Goal: Answer question/provide support: Share knowledge or assist other users

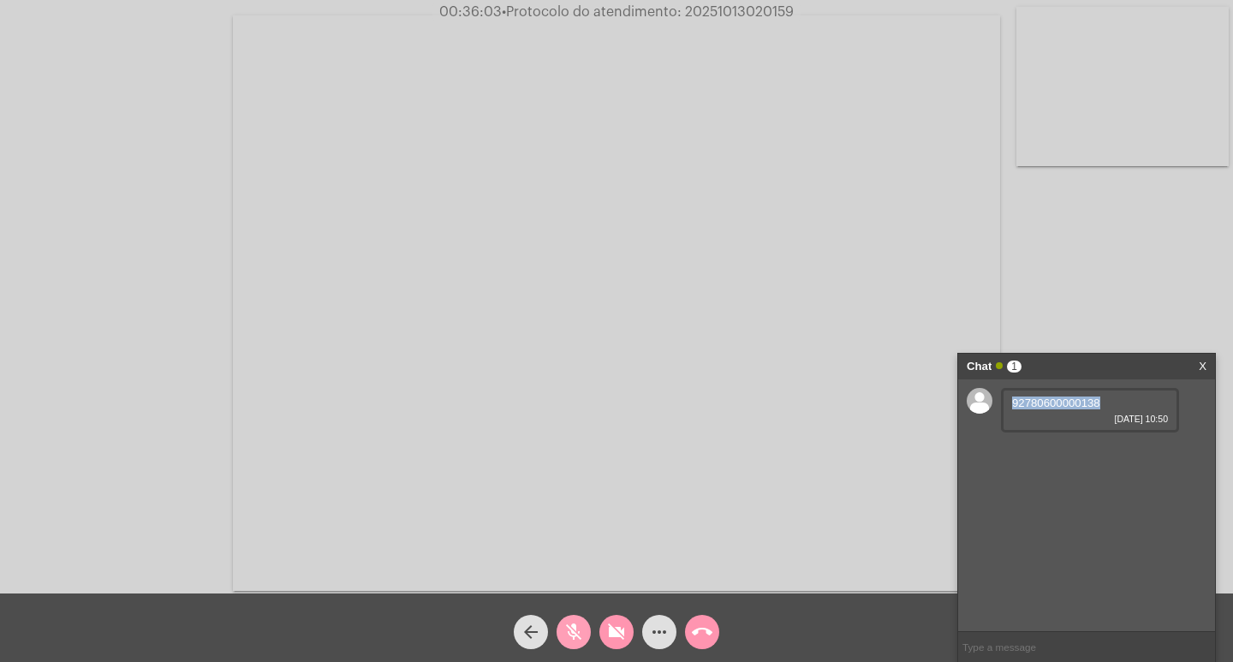
click at [578, 623] on mat-icon "mic_off" at bounding box center [573, 632] width 21 height 21
click at [575, 627] on mat-icon "mic" at bounding box center [573, 632] width 21 height 21
click at [609, 628] on mat-icon "videocam_off" at bounding box center [616, 632] width 21 height 21
click at [580, 632] on mat-icon "mic_off" at bounding box center [573, 632] width 21 height 21
click at [611, 633] on mat-icon "videocam" at bounding box center [616, 632] width 21 height 21
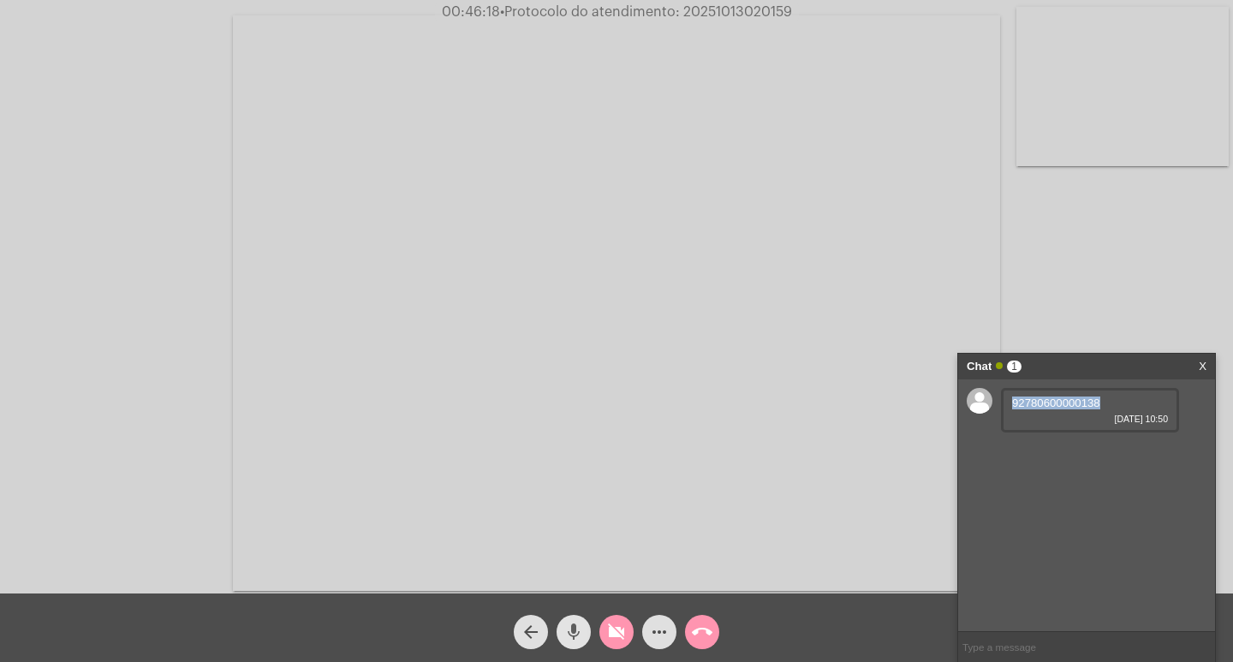
click at [575, 629] on mat-icon "mic" at bounding box center [573, 632] width 21 height 21
click at [700, 629] on mat-icon "call_end" at bounding box center [702, 632] width 21 height 21
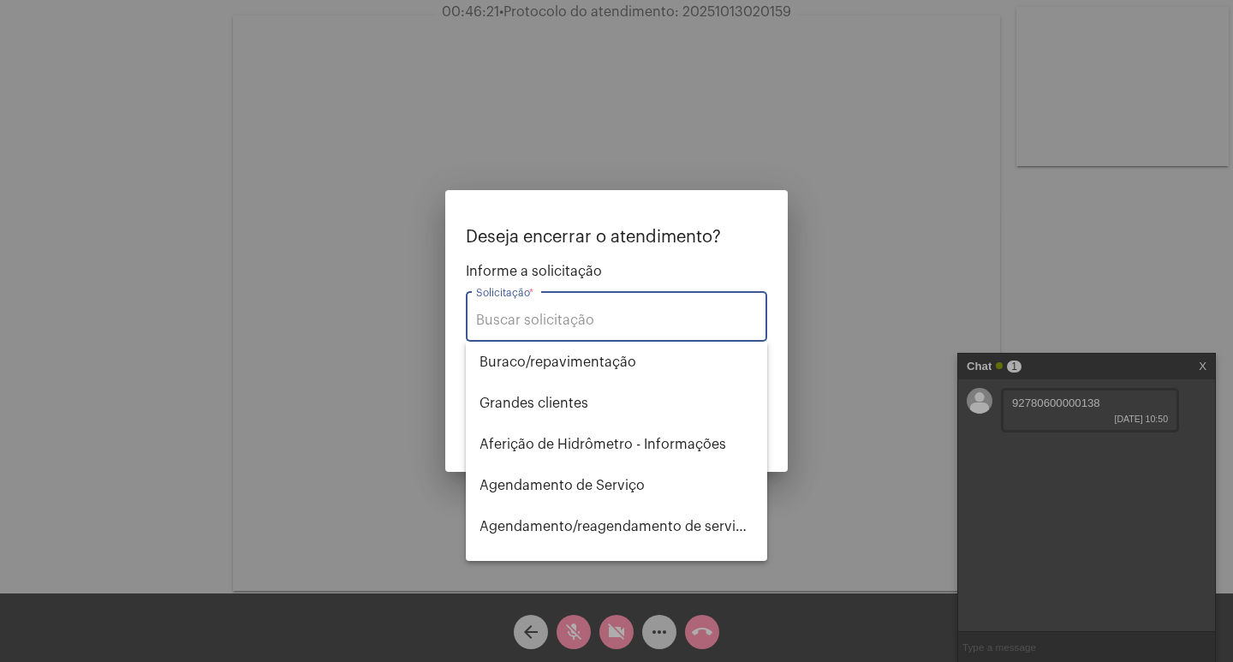
click at [524, 316] on input "Solicitação *" at bounding box center [616, 320] width 281 height 15
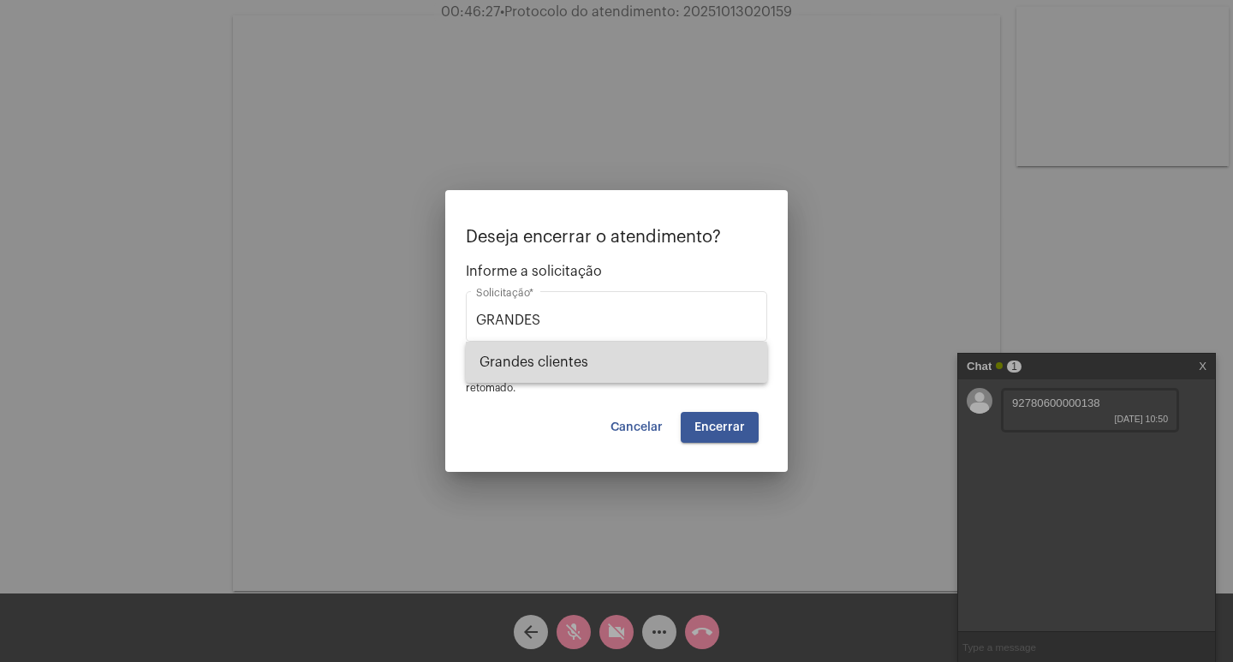
click at [581, 363] on span "⁠Grandes clientes" at bounding box center [617, 362] width 274 height 41
type input "⁠Grandes clientes"
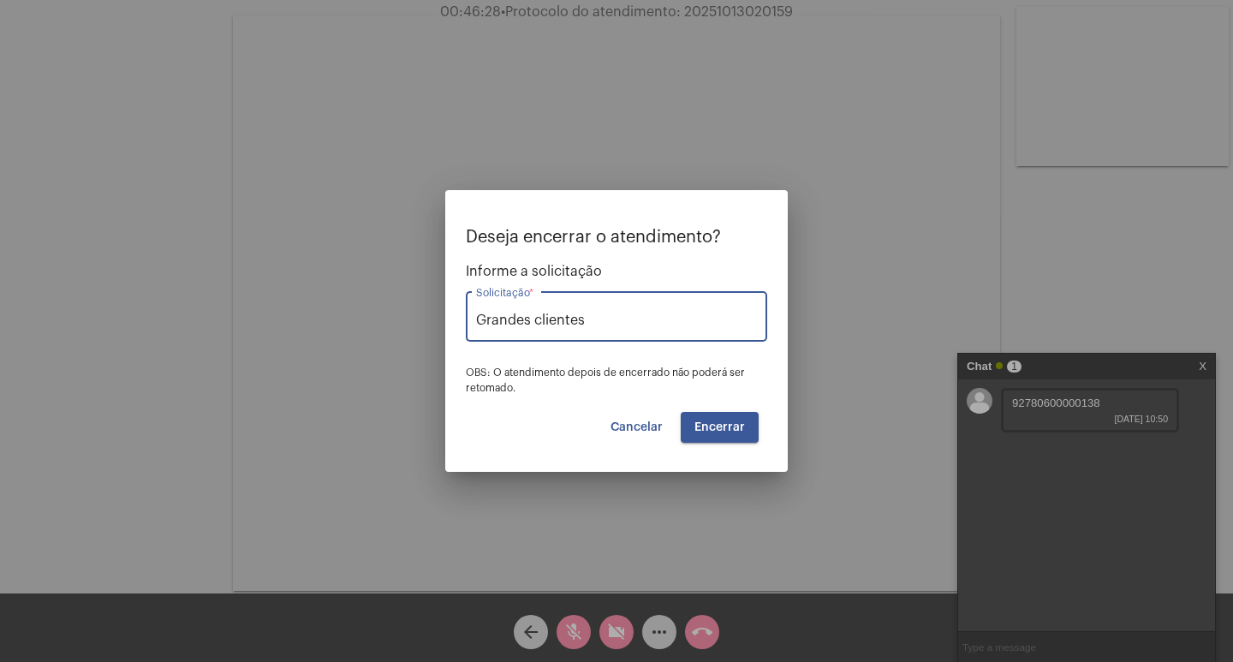
click at [710, 425] on span "Encerrar" at bounding box center [719, 427] width 51 height 12
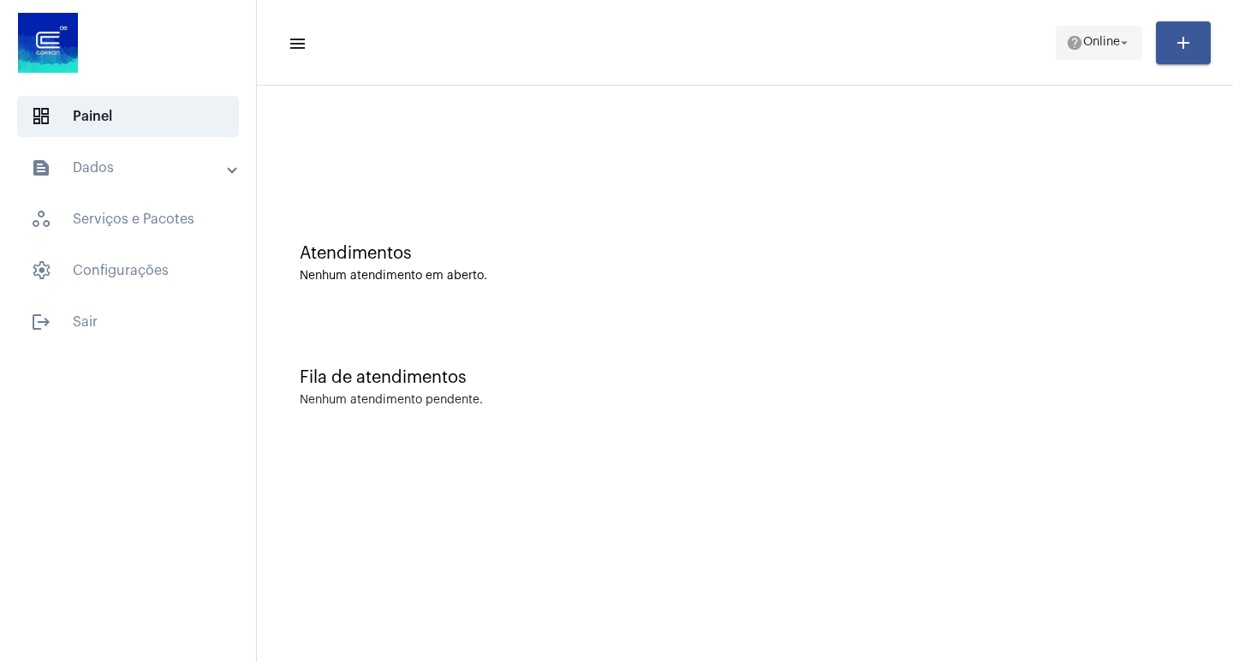
click at [1128, 42] on mat-icon "arrow_drop_down" at bounding box center [1124, 42] width 15 height 15
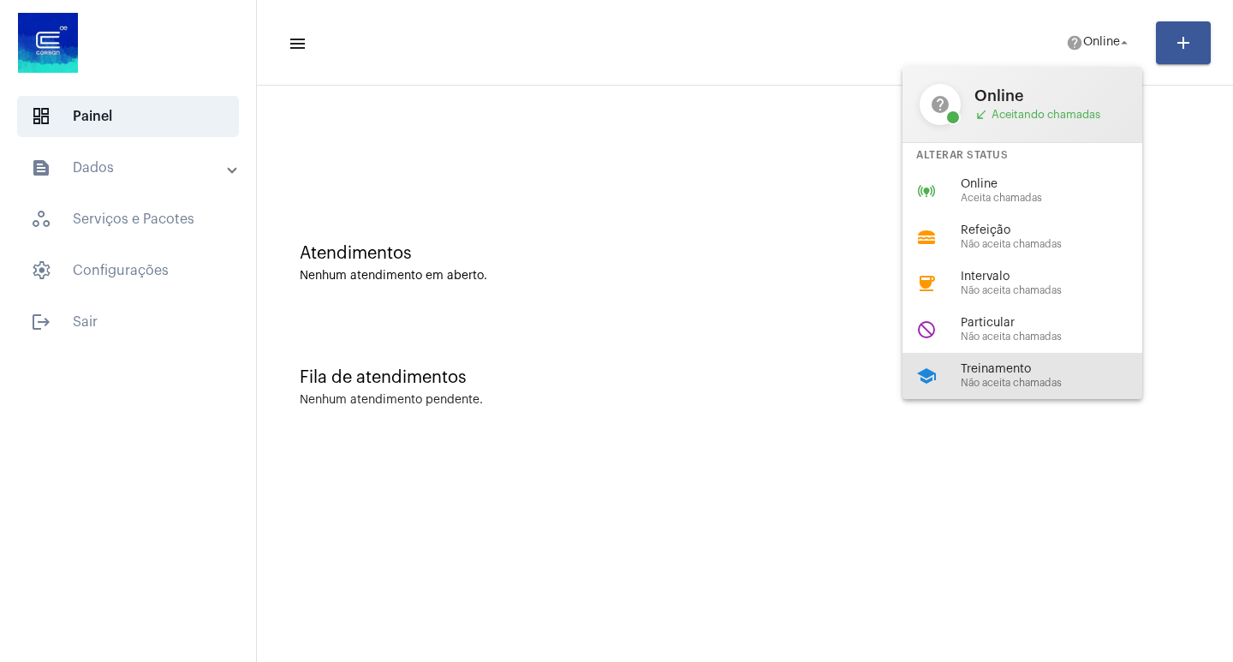
click at [1034, 378] on span "Não aceita chamadas" at bounding box center [1058, 383] width 195 height 11
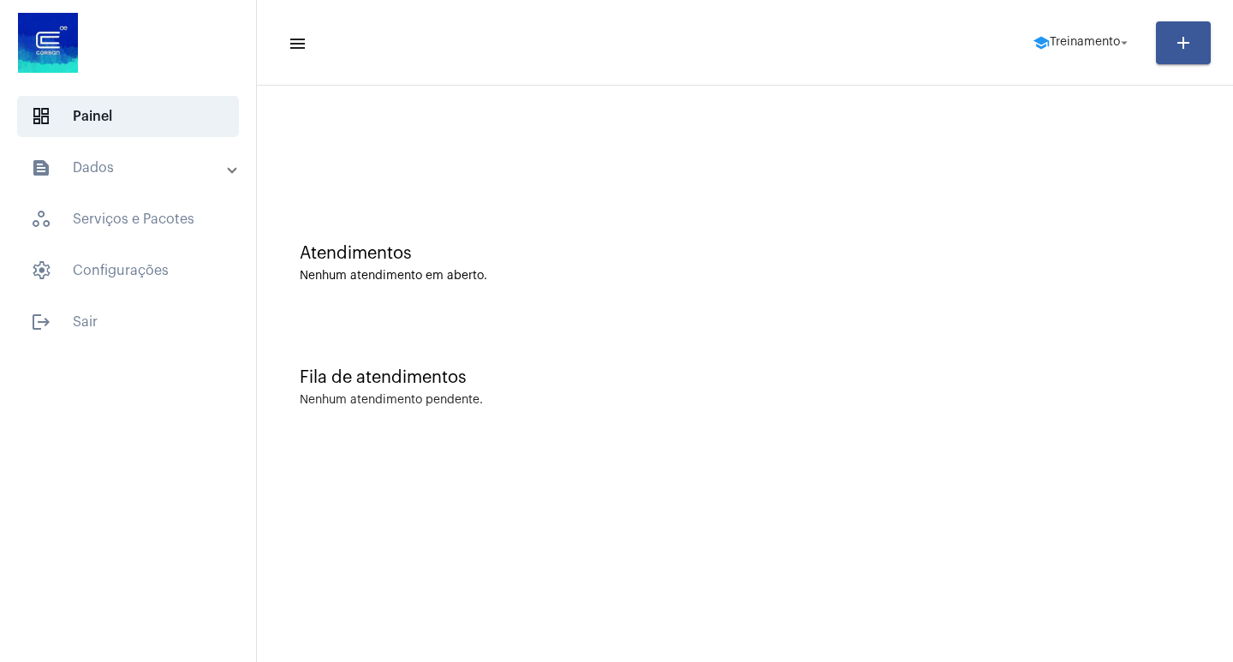
click at [122, 164] on mat-panel-title "text_snippet_outlined Dados" at bounding box center [130, 168] width 198 height 21
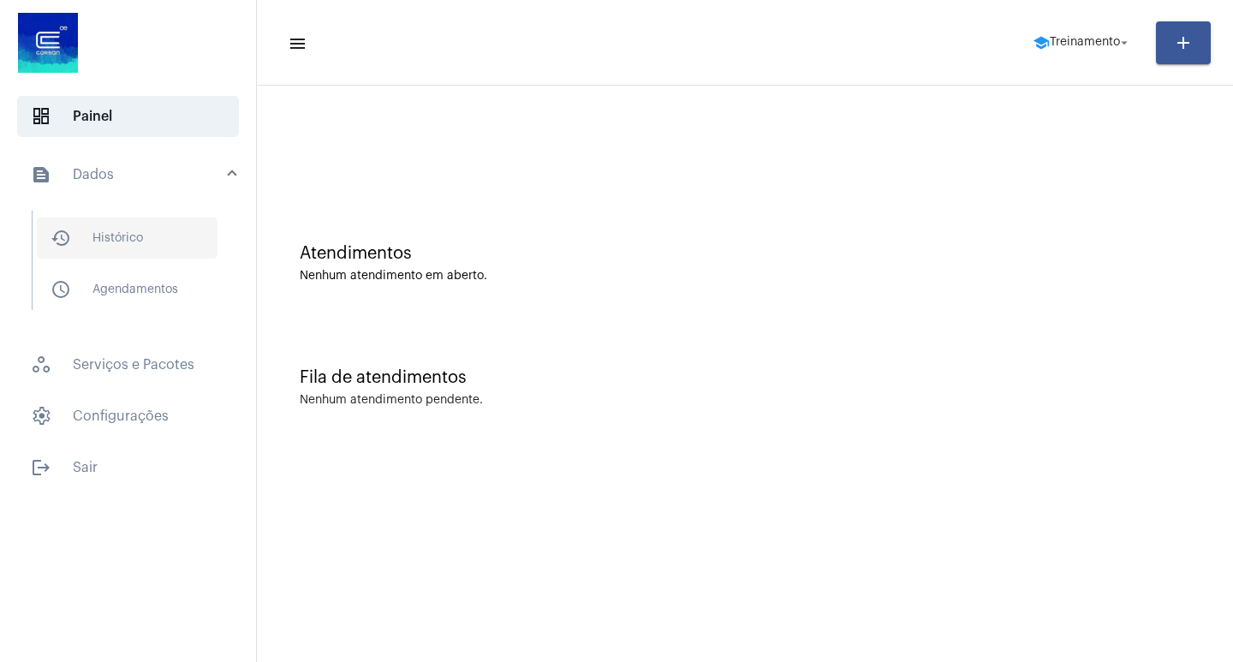
click at [129, 237] on span "history_outlined Histórico" at bounding box center [127, 237] width 181 height 41
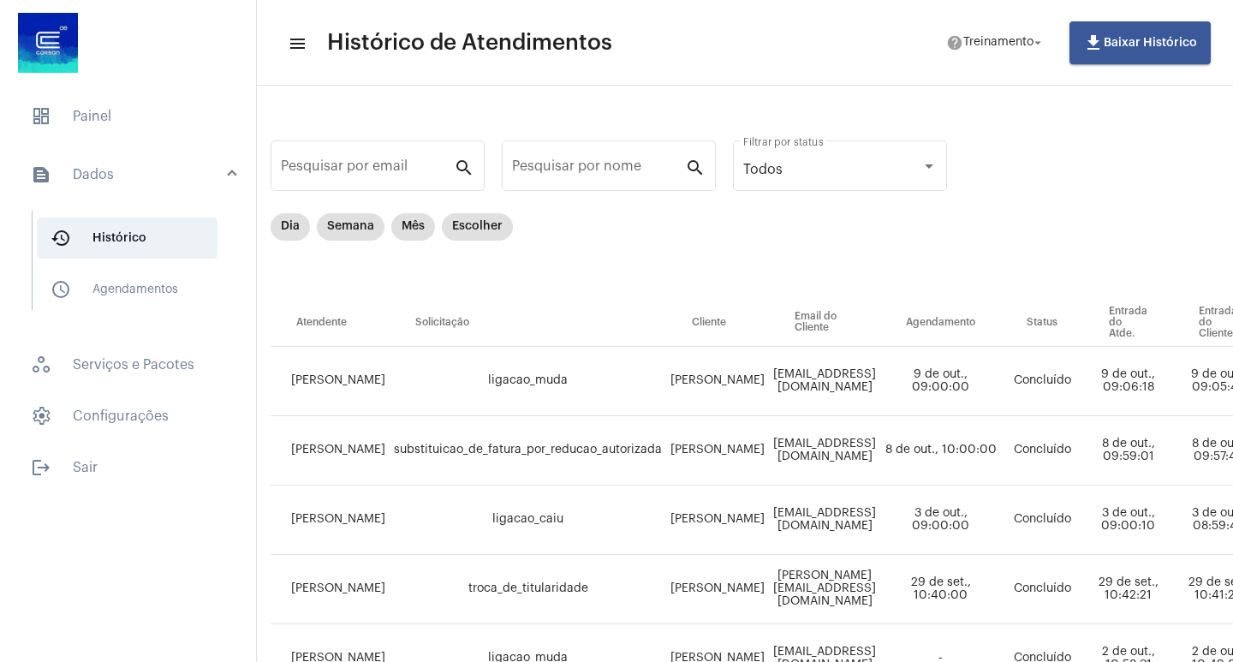
scroll to position [0, 27]
click at [293, 226] on mat-chip "Dia" at bounding box center [292, 226] width 39 height 27
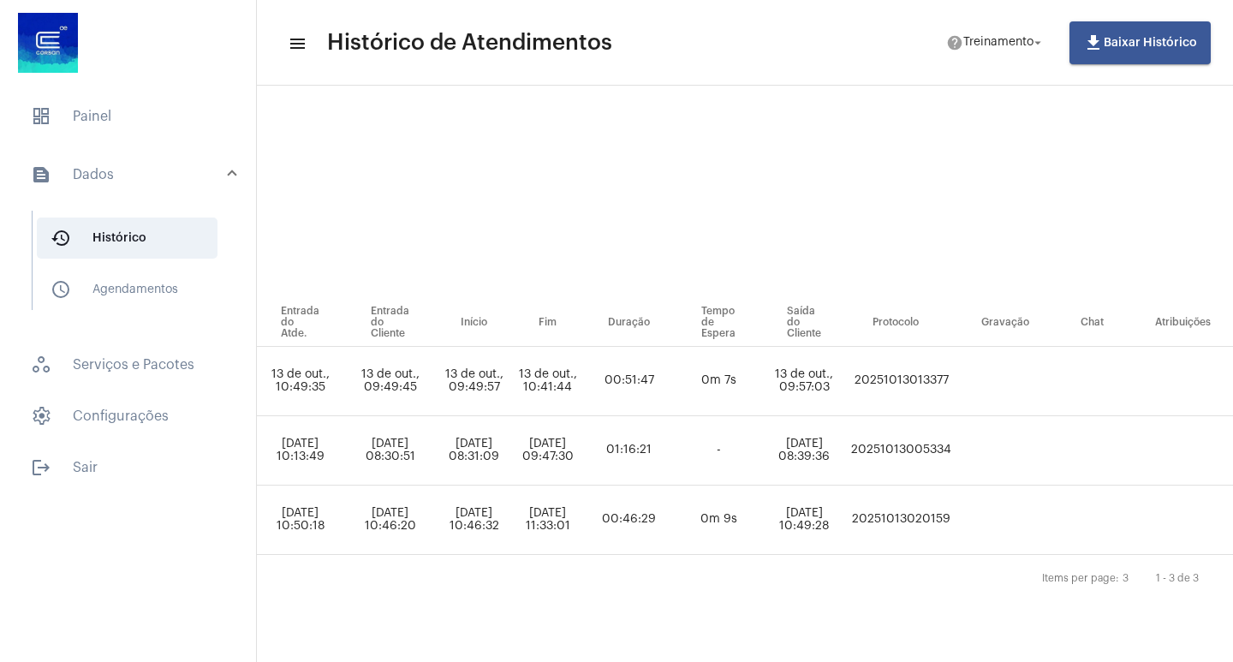
scroll to position [0, 807]
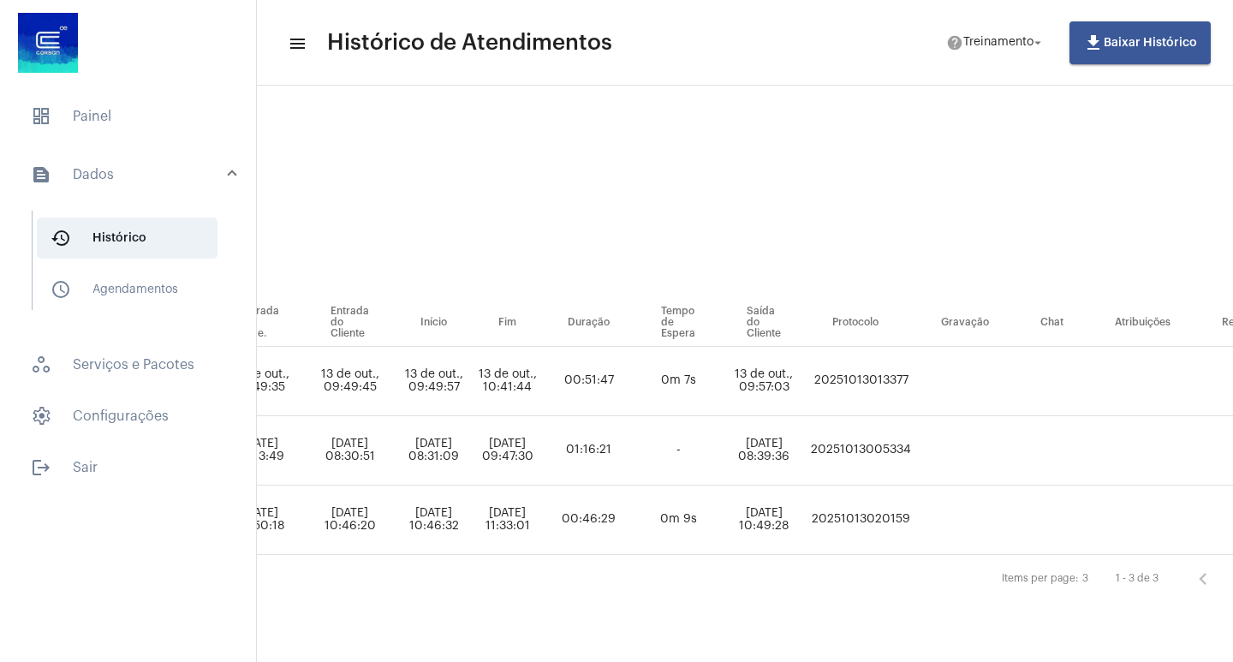
drag, startPoint x: 992, startPoint y: 521, endPoint x: 885, endPoint y: 533, distance: 108.5
click at [885, 533] on tr "[PERSON_NAME] ⁠Grandes_clientes [PERSON_NAME] [PERSON_NAME][EMAIL_ADDRESS][DOMA…" at bounding box center [376, 520] width 1769 height 69
copy td "20251013020159"
click at [166, 114] on span "dashboard Painel" at bounding box center [128, 116] width 222 height 41
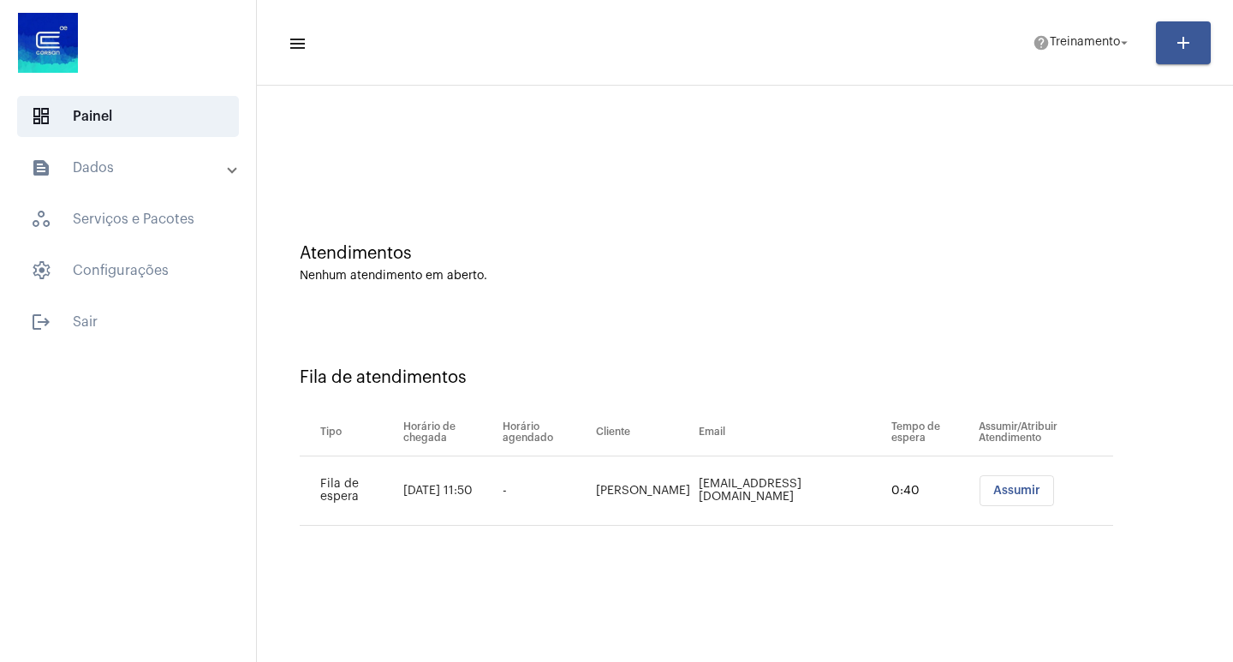
click at [998, 488] on span "Assumir" at bounding box center [1016, 491] width 47 height 12
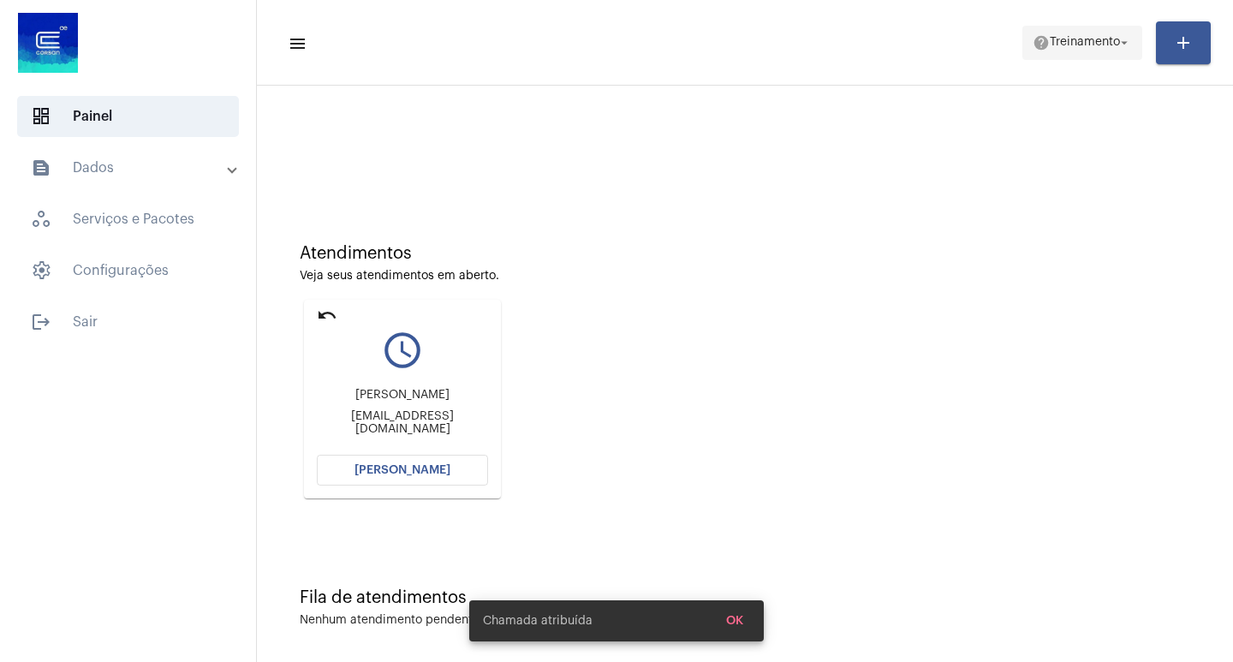
click at [1129, 45] on mat-icon "arrow_drop_down" at bounding box center [1124, 42] width 15 height 15
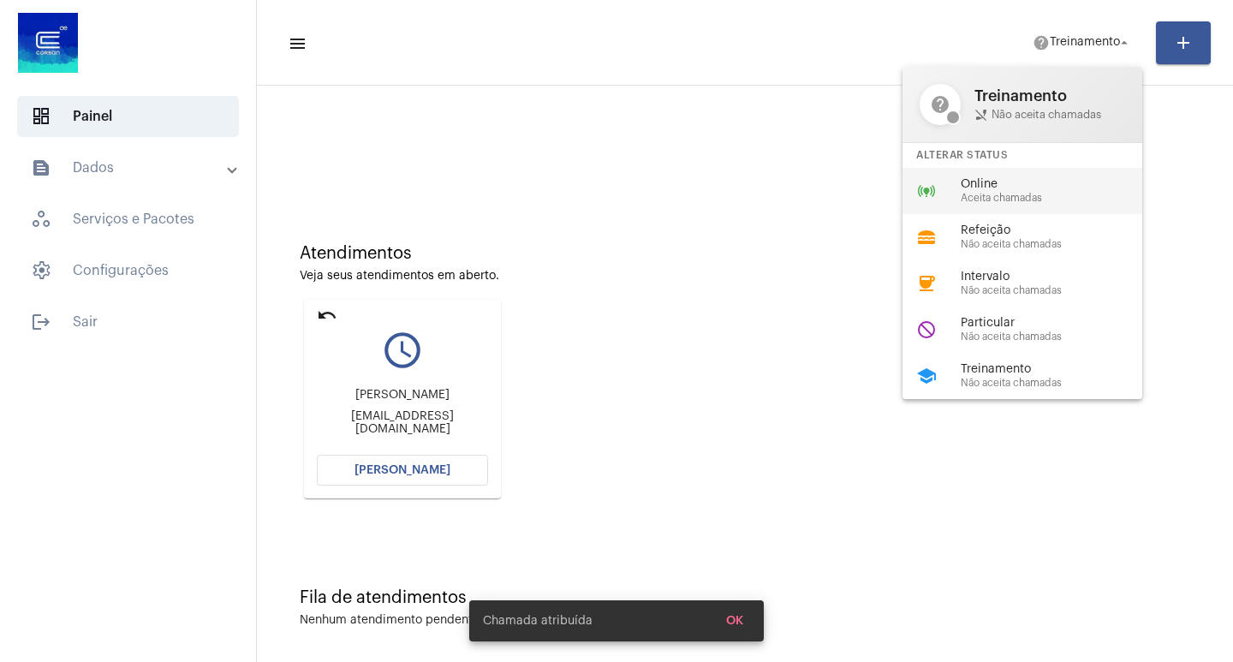
click at [1019, 182] on span "Online" at bounding box center [1058, 184] width 195 height 13
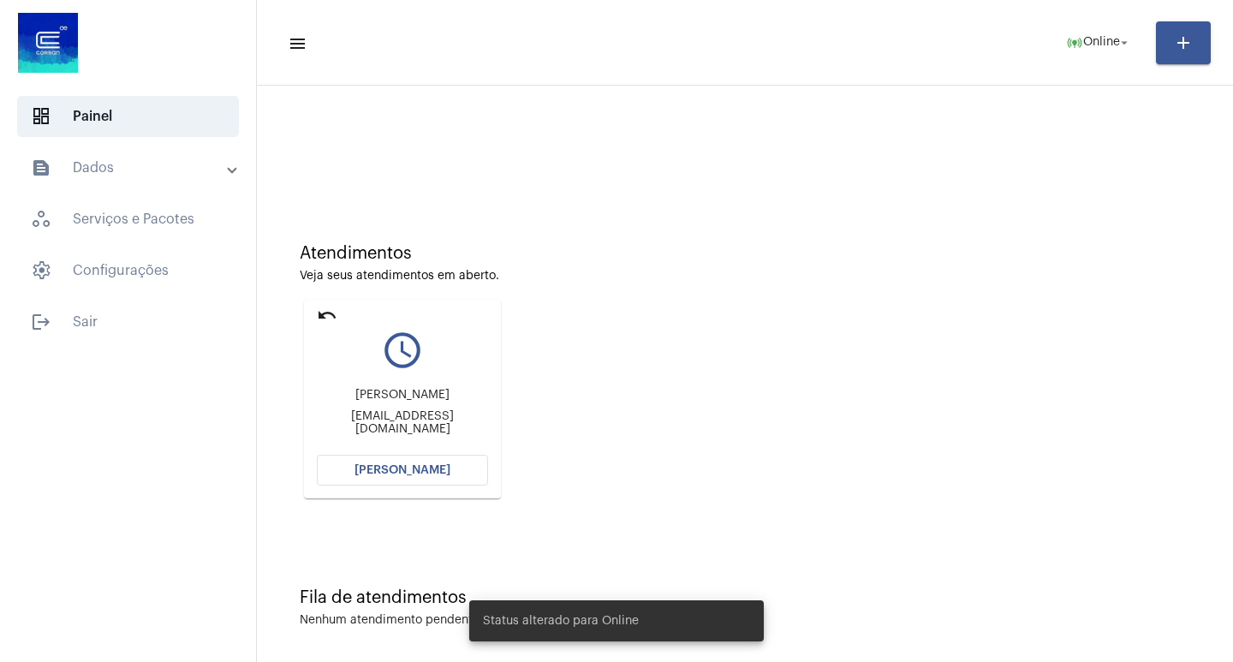
click at [427, 465] on span "[PERSON_NAME]" at bounding box center [402, 470] width 96 height 12
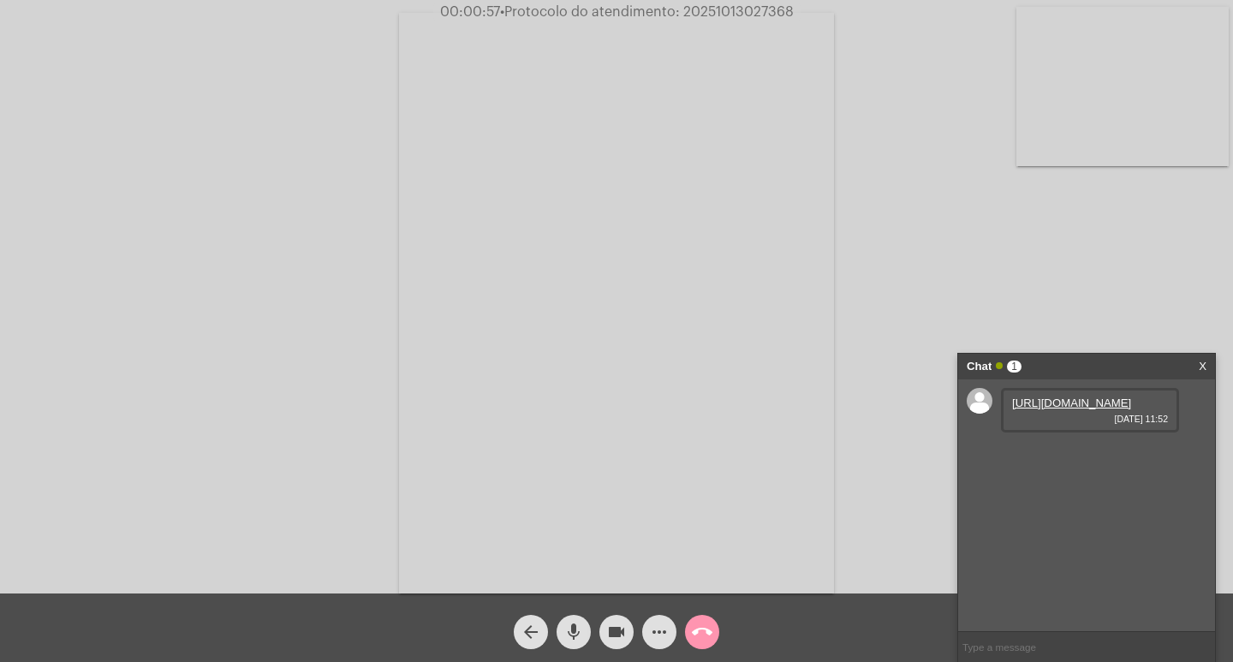
click at [616, 622] on span "videocam" at bounding box center [616, 632] width 21 height 34
click at [569, 630] on mat-icon "mic" at bounding box center [573, 632] width 21 height 21
click at [1088, 409] on link "[URL][DOMAIN_NAME]" at bounding box center [1071, 402] width 119 height 13
click at [571, 634] on mat-icon "mic_off" at bounding box center [573, 632] width 21 height 21
click at [621, 629] on mat-icon "videocam_off" at bounding box center [616, 632] width 21 height 21
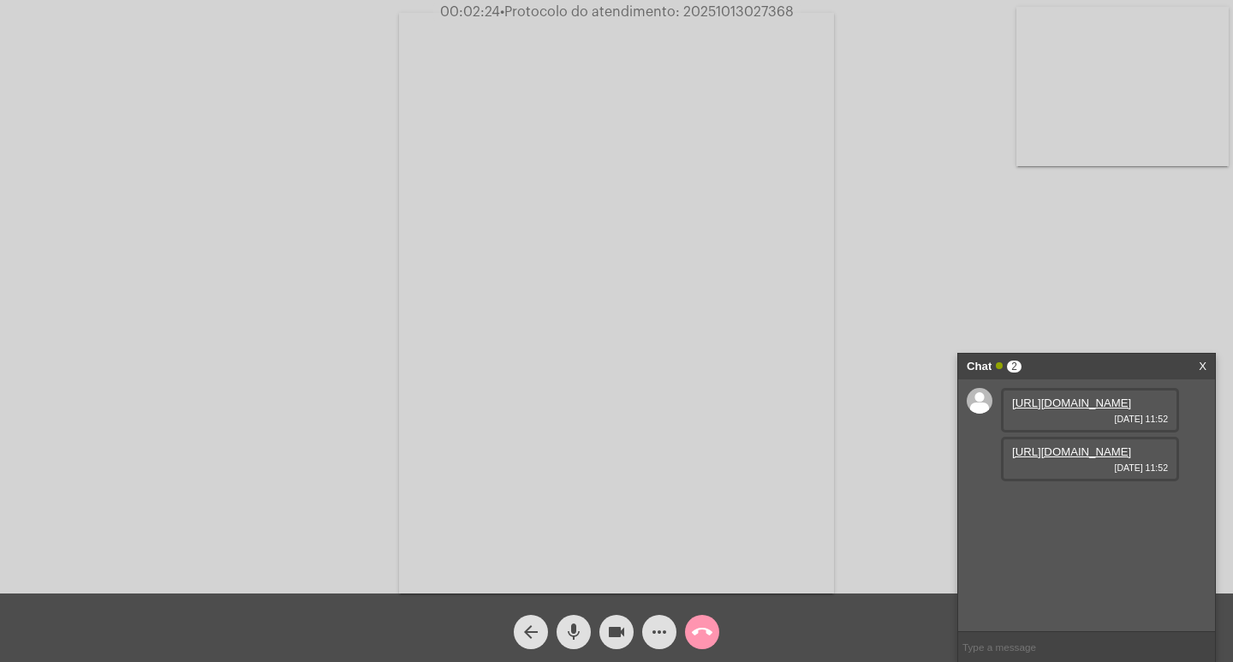
click at [1040, 458] on link "[URL][DOMAIN_NAME]" at bounding box center [1071, 451] width 119 height 13
click at [617, 630] on mat-icon "videocam" at bounding box center [616, 632] width 21 height 21
click at [573, 627] on mat-icon "mic" at bounding box center [573, 632] width 21 height 21
click at [706, 626] on mat-icon "call_end" at bounding box center [702, 632] width 21 height 21
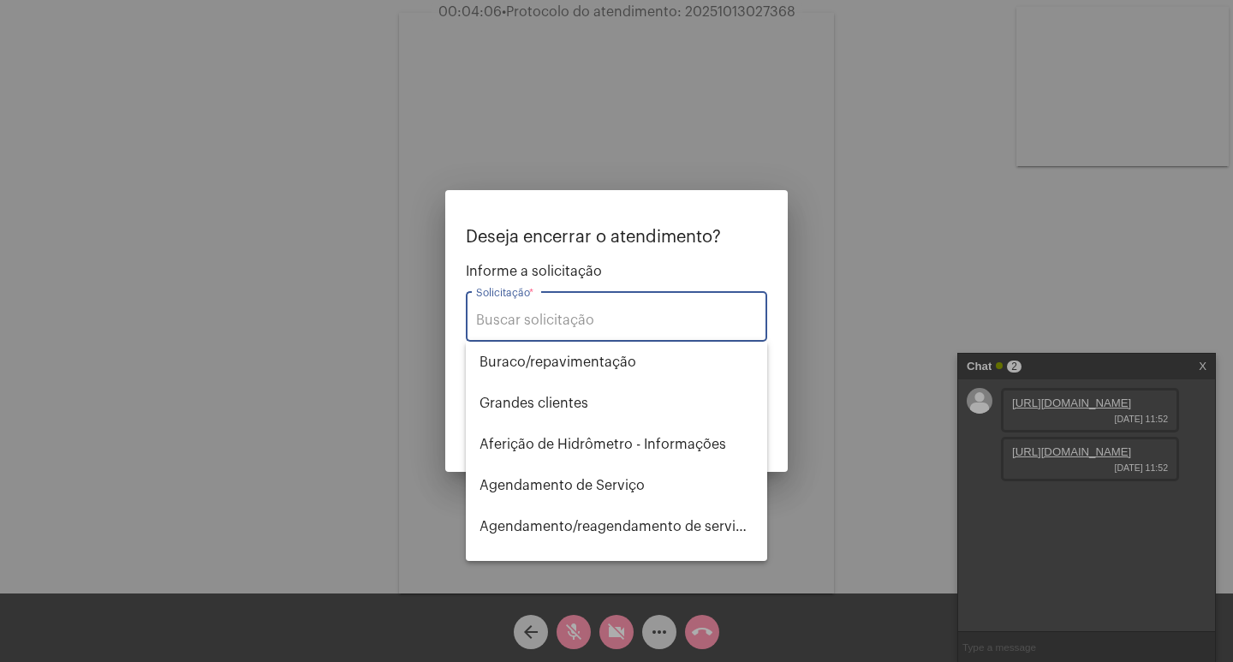
click at [504, 310] on div "Solicitação *" at bounding box center [616, 315] width 281 height 54
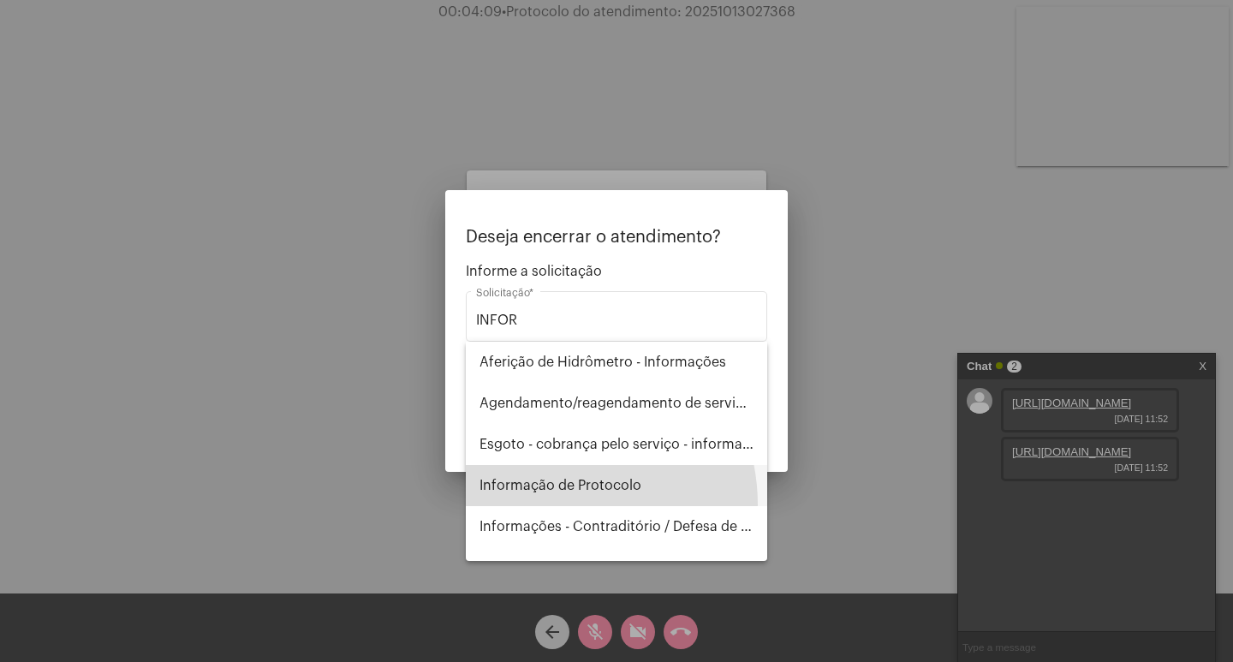
click at [555, 504] on span "Informação de Protocolo" at bounding box center [617, 485] width 274 height 41
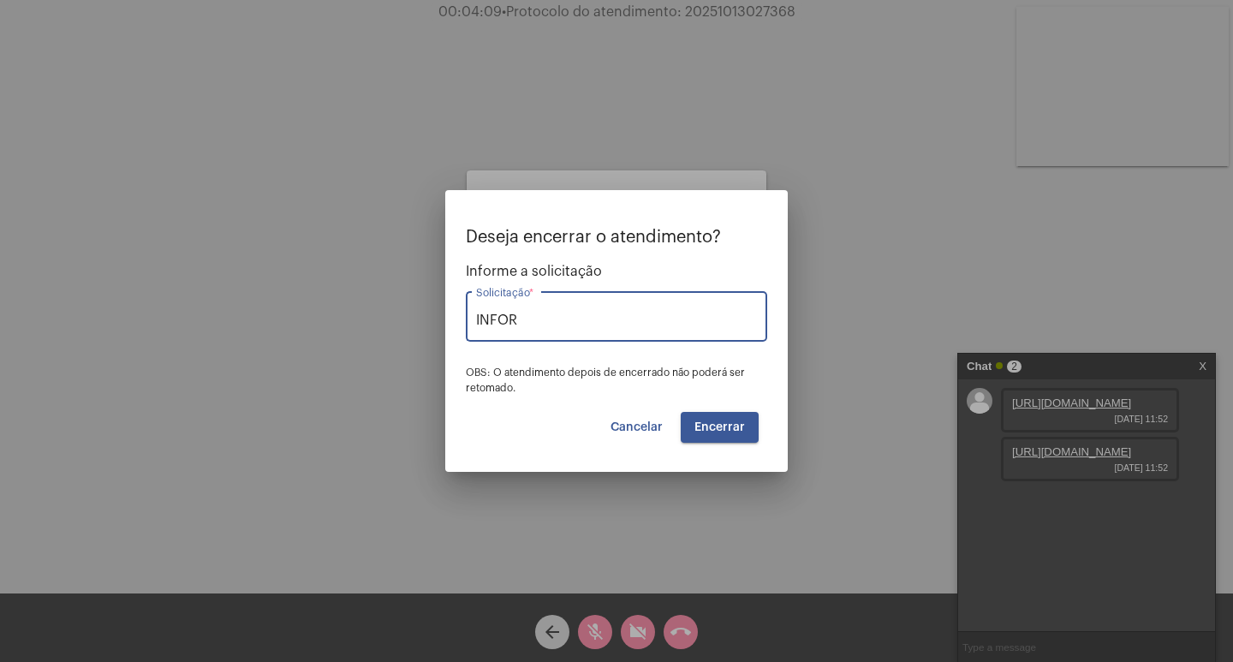
type input "Informação de Protocolo"
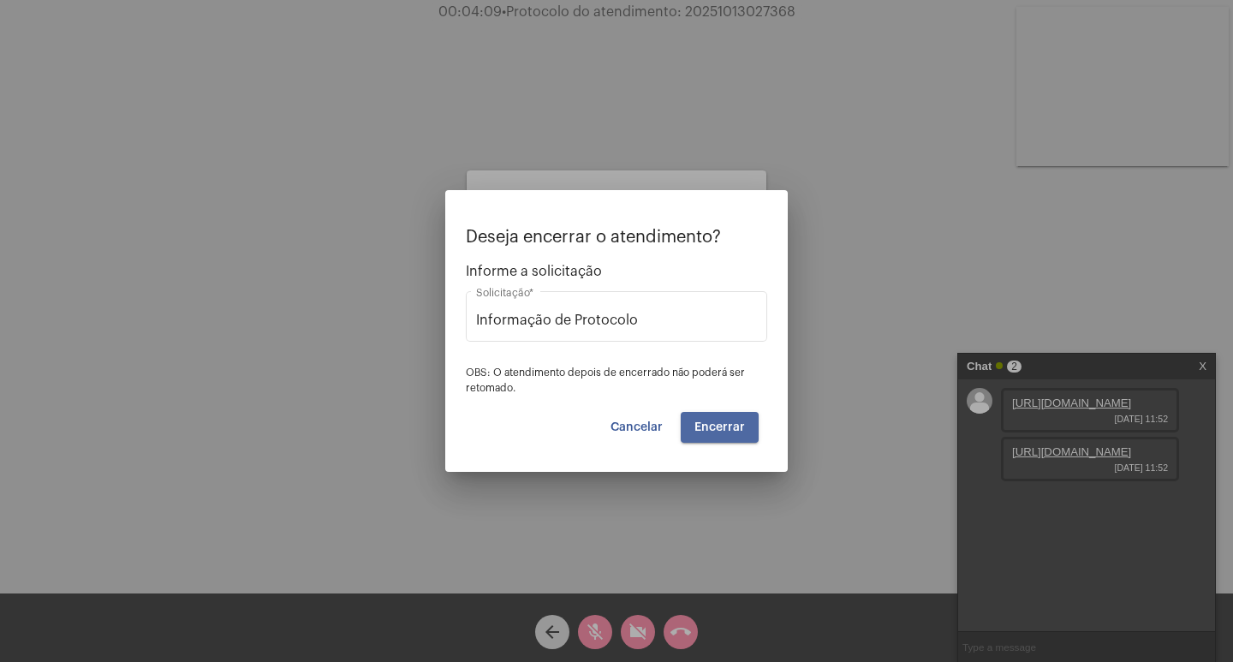
click at [718, 430] on span "Encerrar" at bounding box center [719, 427] width 51 height 12
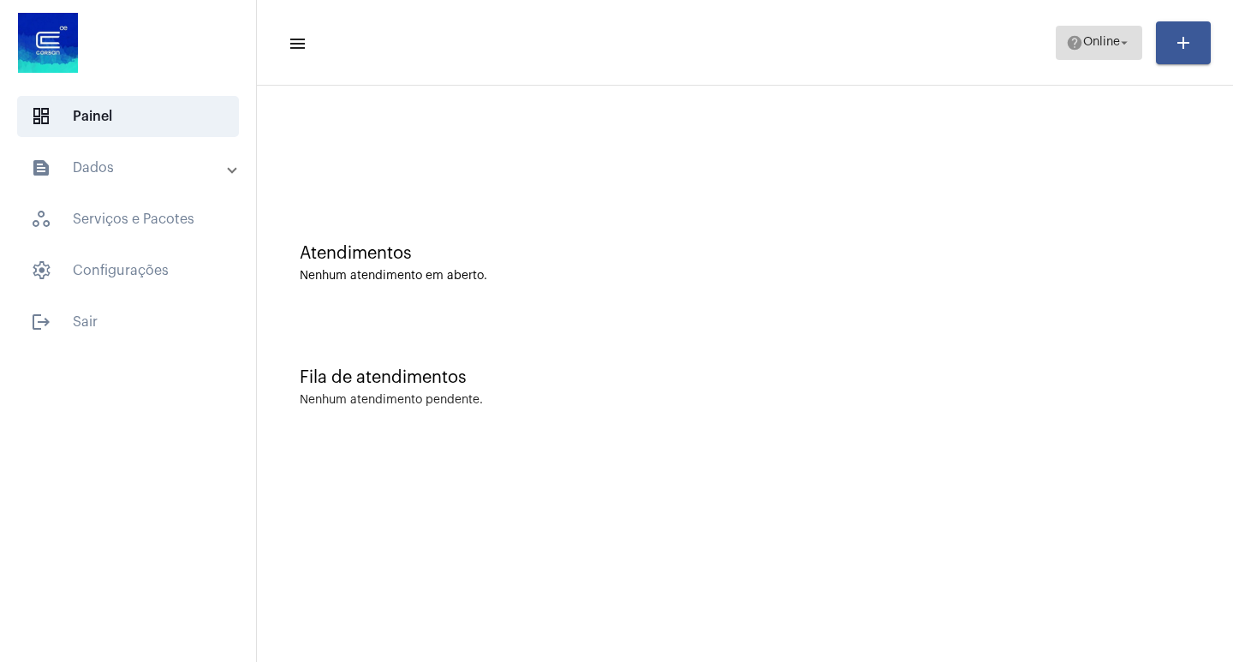
click at [1134, 38] on button "help Online arrow_drop_down" at bounding box center [1099, 43] width 86 height 34
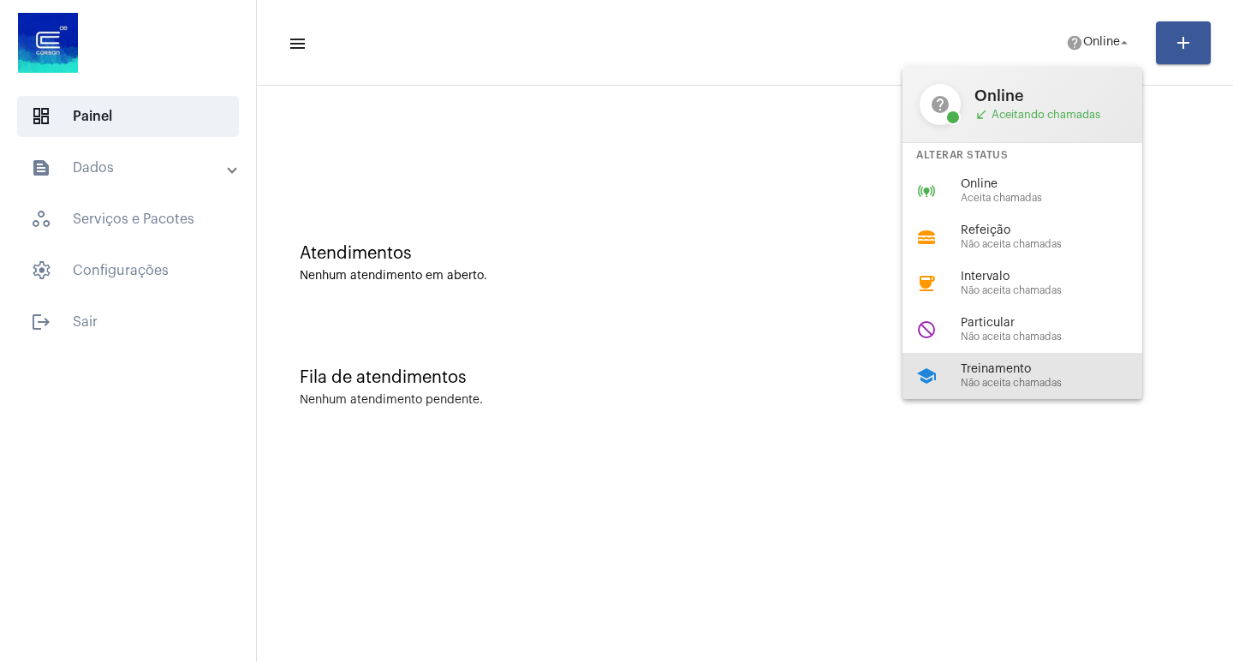
click at [1016, 363] on span "Treinamento" at bounding box center [1058, 369] width 195 height 13
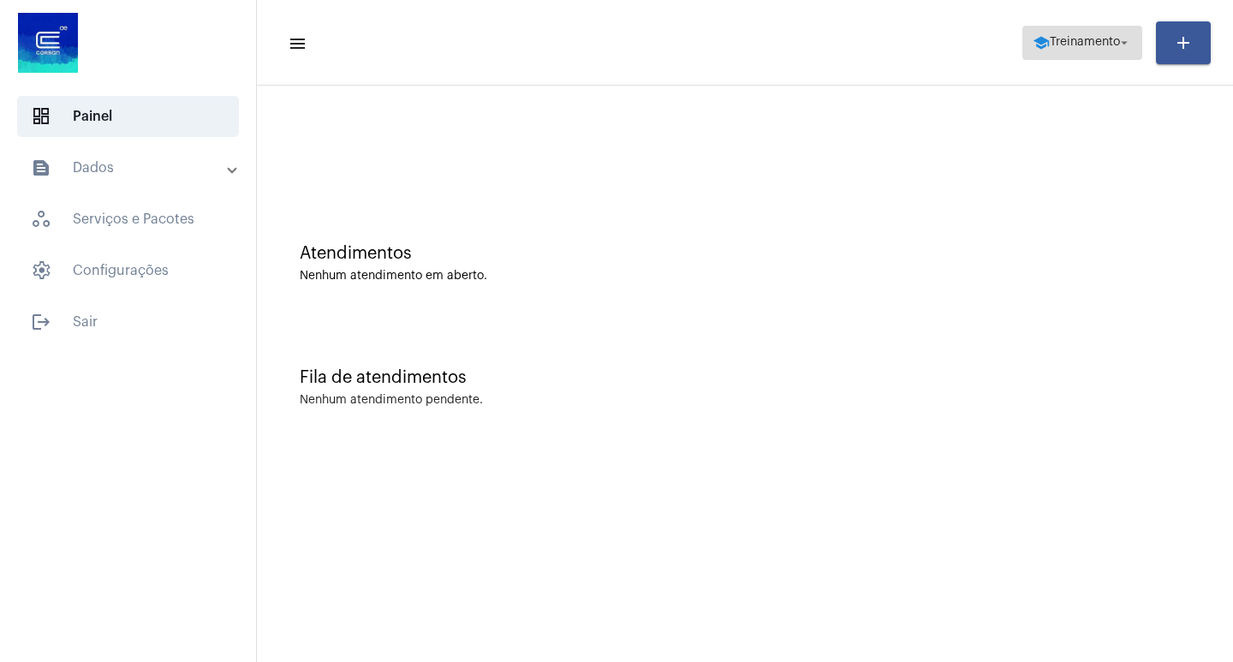
click at [1123, 44] on mat-icon "arrow_drop_down" at bounding box center [1124, 42] width 15 height 15
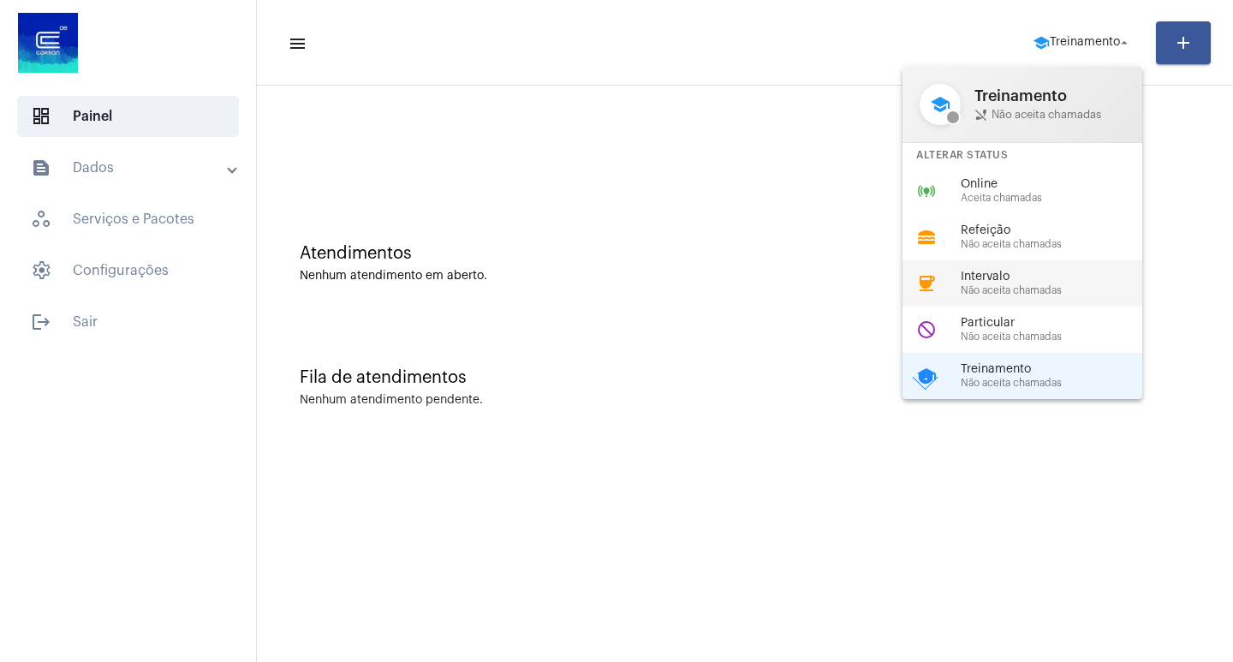
click at [1034, 281] on span "Intervalo" at bounding box center [1058, 277] width 195 height 13
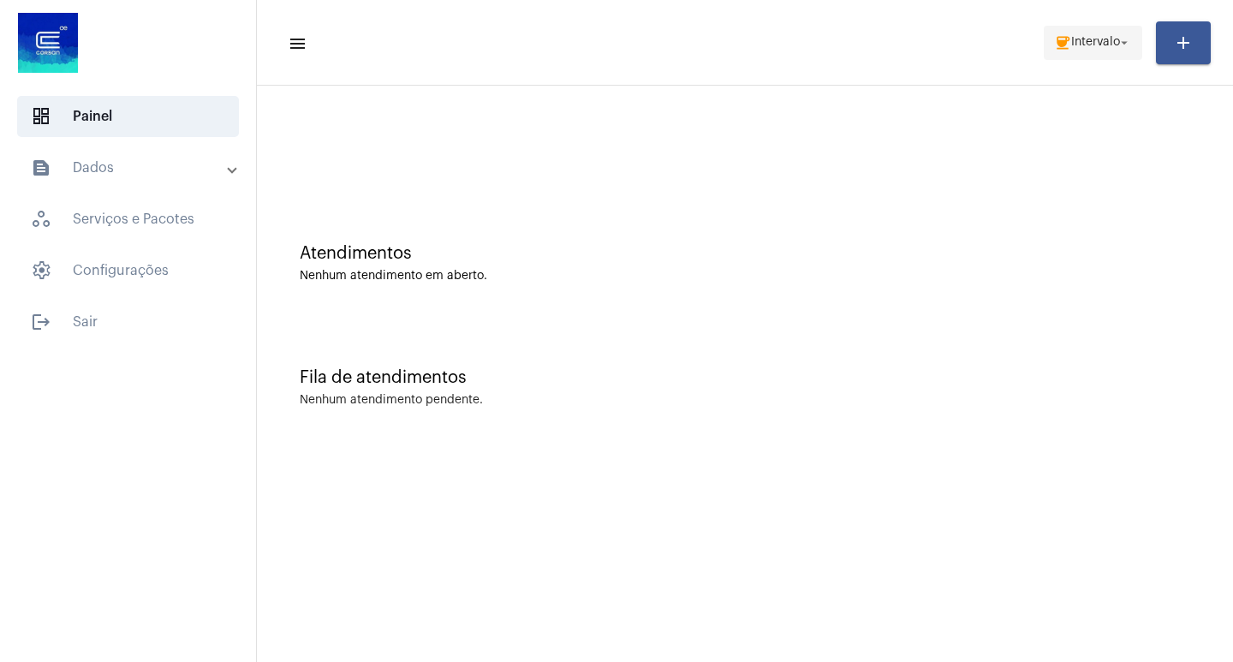
click at [1126, 45] on mat-icon "arrow_drop_down" at bounding box center [1124, 42] width 15 height 15
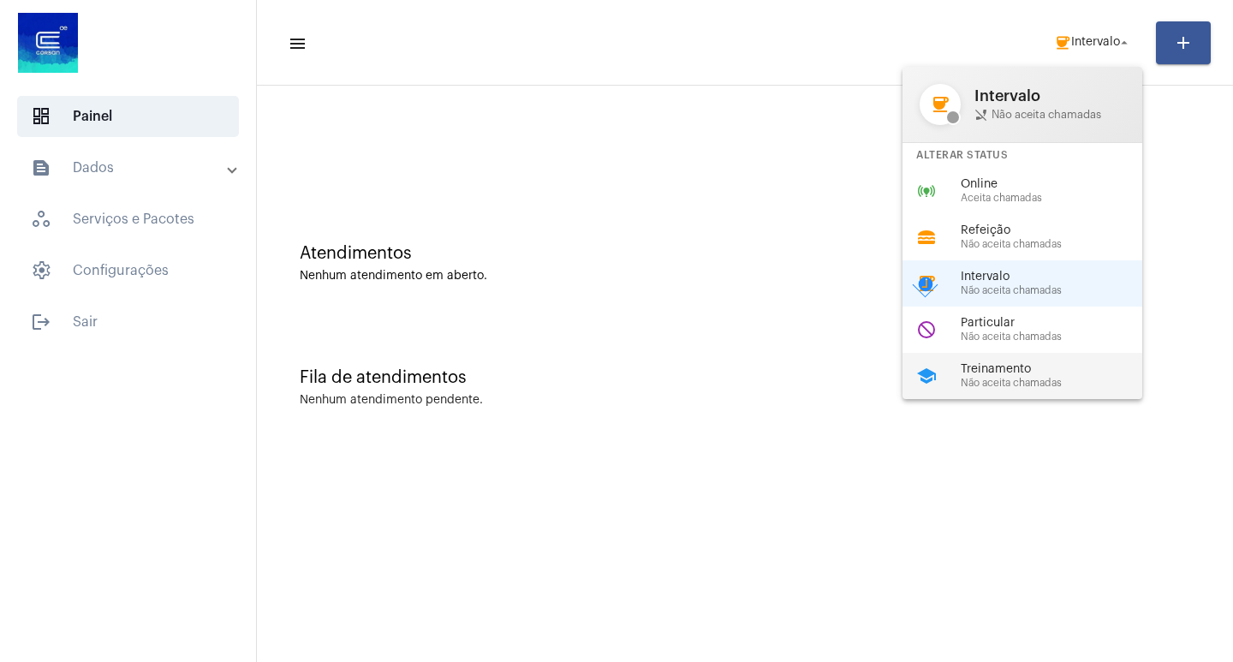
click at [1017, 364] on span "Treinamento" at bounding box center [1058, 369] width 195 height 13
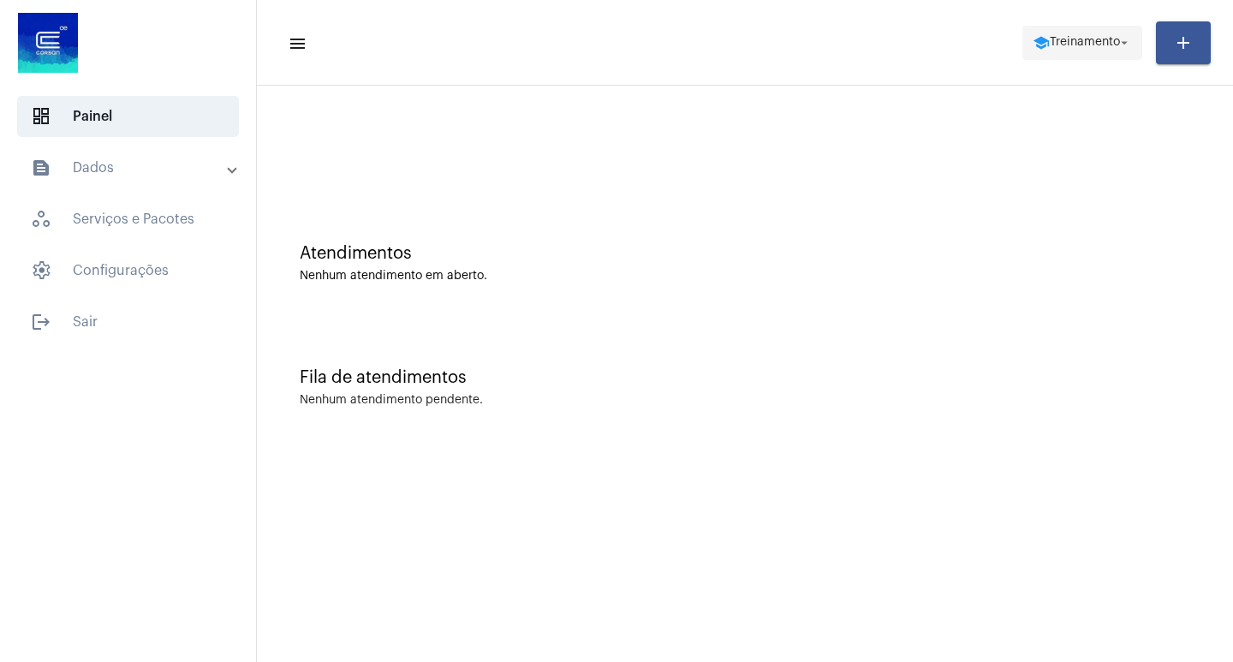
click at [1129, 42] on mat-icon "arrow_drop_down" at bounding box center [1124, 42] width 15 height 15
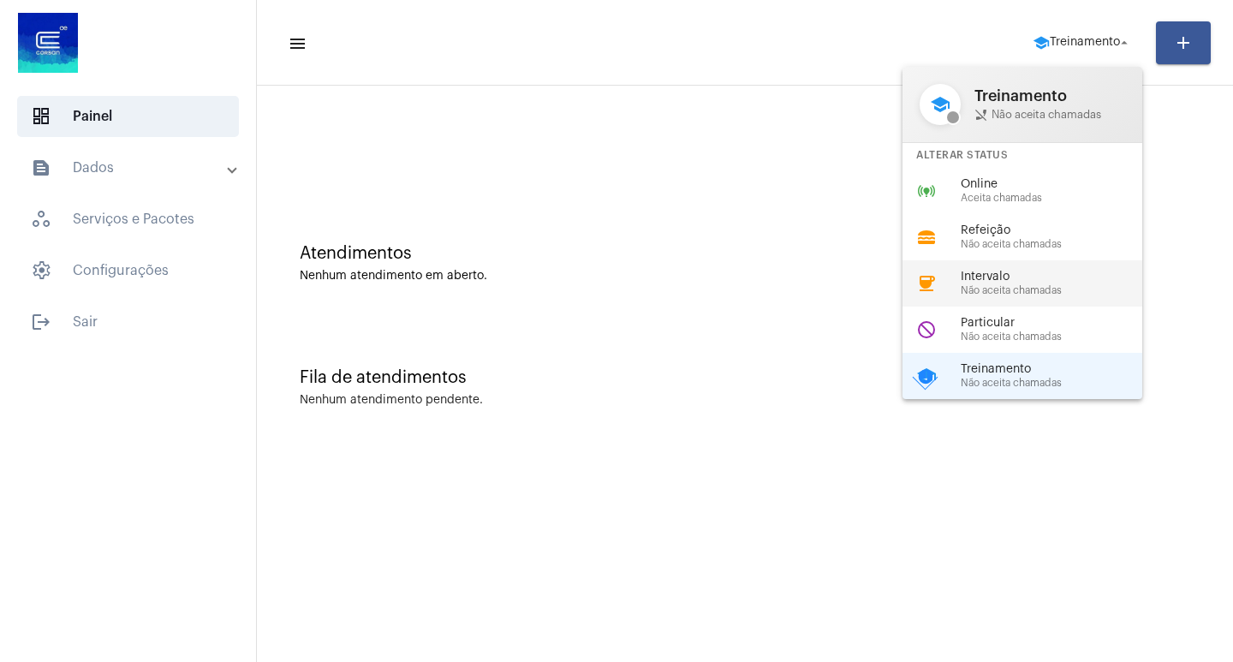
click at [1016, 281] on span "Intervalo" at bounding box center [1058, 277] width 195 height 13
